Goal: Find specific page/section: Locate a particular part of the current website

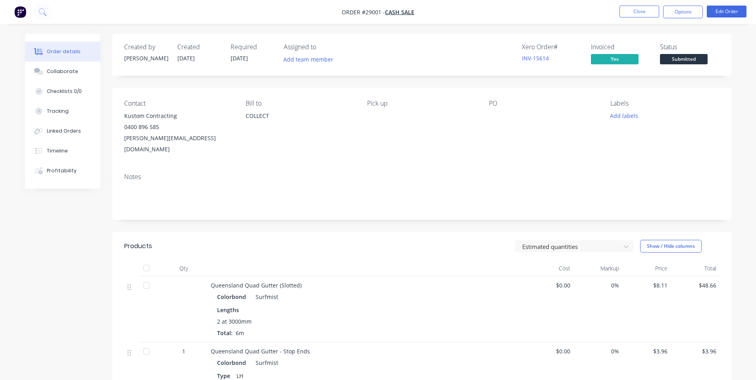
click at [17, 11] on img "button" at bounding box center [20, 12] width 12 height 12
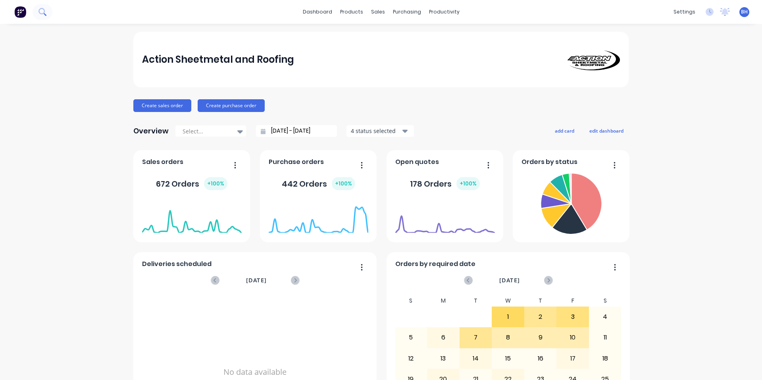
click at [43, 13] on icon at bounding box center [42, 12] width 8 height 8
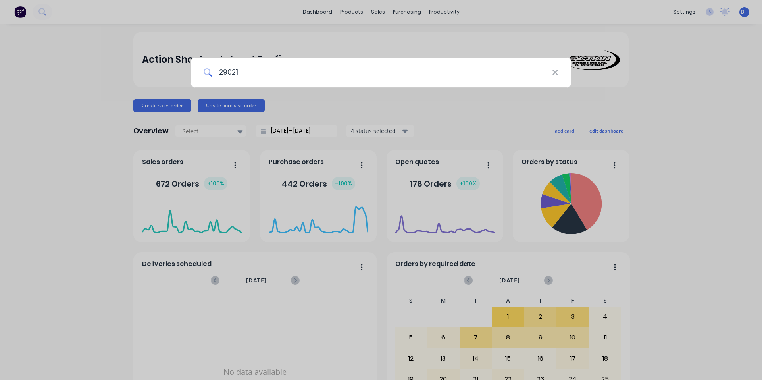
type input "29021"
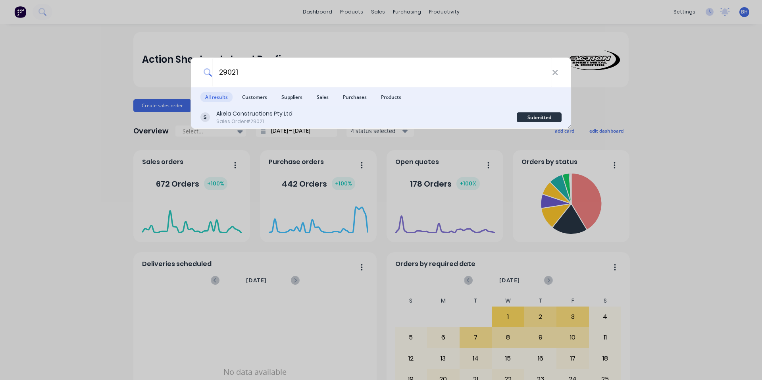
click at [293, 115] on div "Akela Constructions Pty Ltd Sales Order #29021" at bounding box center [358, 117] width 316 height 15
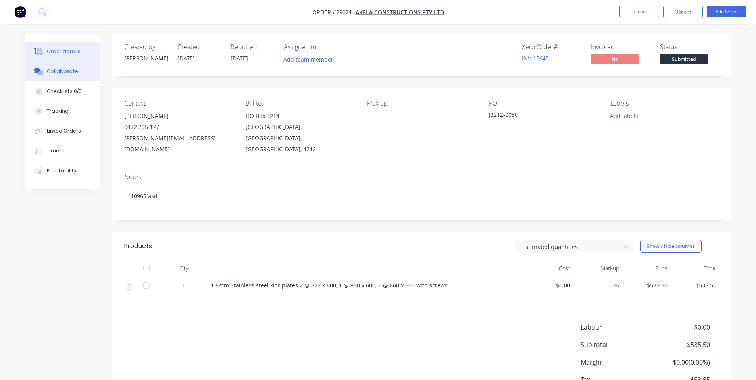
click at [75, 70] on div "Collaborate" at bounding box center [62, 71] width 31 height 7
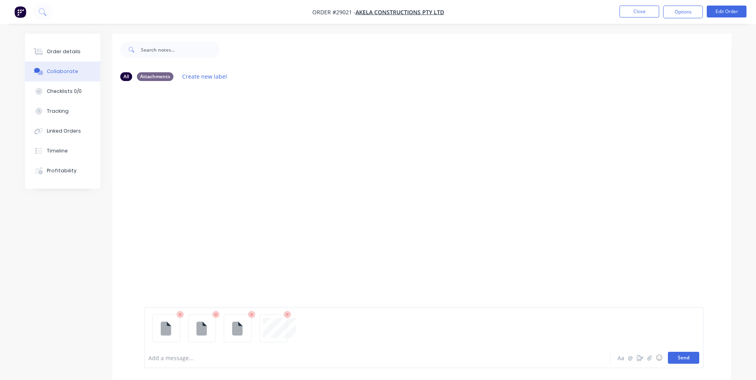
click at [685, 360] on button "Send" at bounding box center [683, 358] width 31 height 12
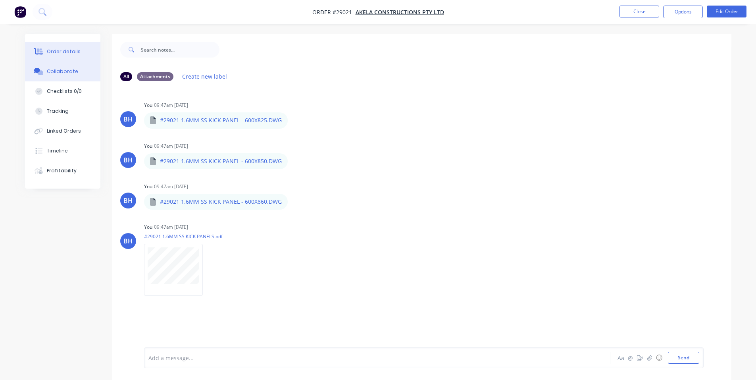
click at [83, 52] on button "Order details" at bounding box center [62, 52] width 75 height 20
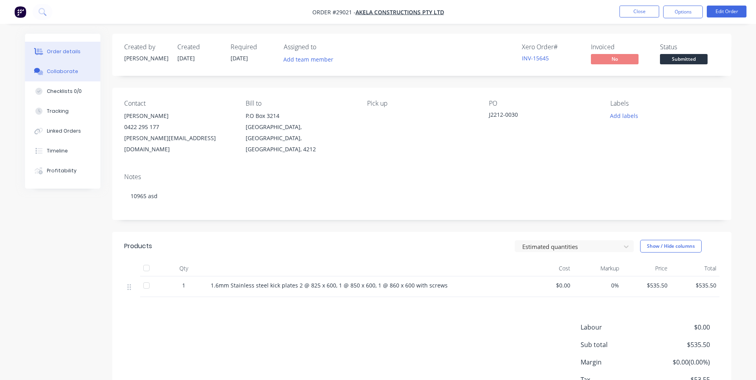
click at [68, 70] on div "Collaborate" at bounding box center [62, 71] width 31 height 7
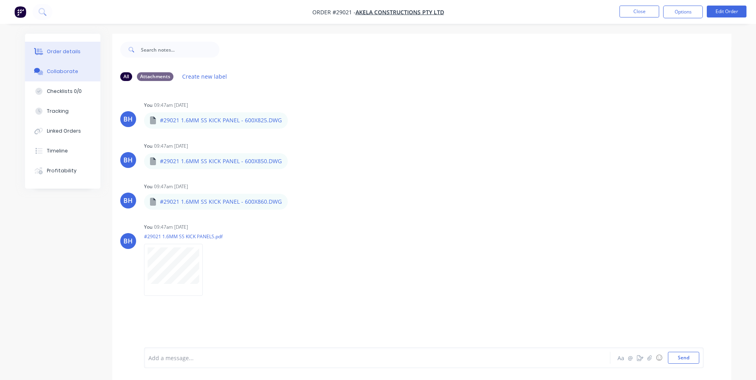
click at [64, 43] on button "Order details" at bounding box center [62, 52] width 75 height 20
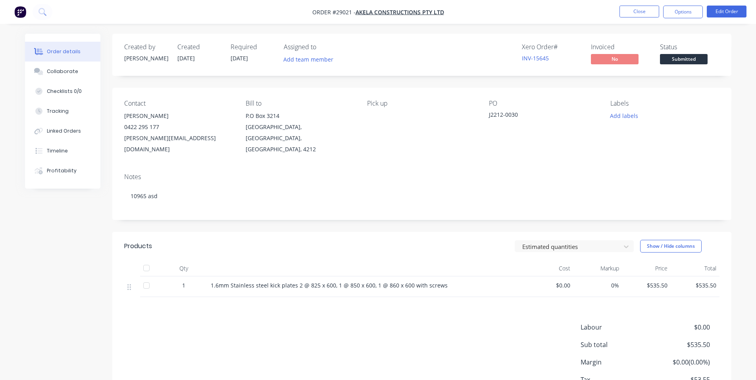
click at [20, 12] on img "button" at bounding box center [20, 12] width 12 height 12
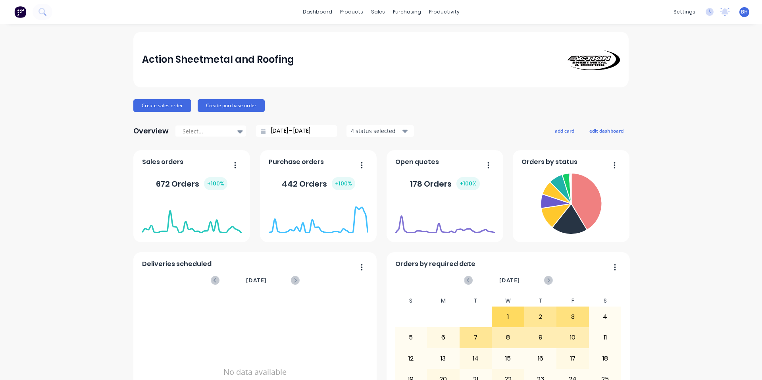
click at [44, 182] on div "Action Sheetmetal and Roofing Create sales order Create purchase order Overview…" at bounding box center [381, 239] width 762 height 414
